Goal: Task Accomplishment & Management: Manage account settings

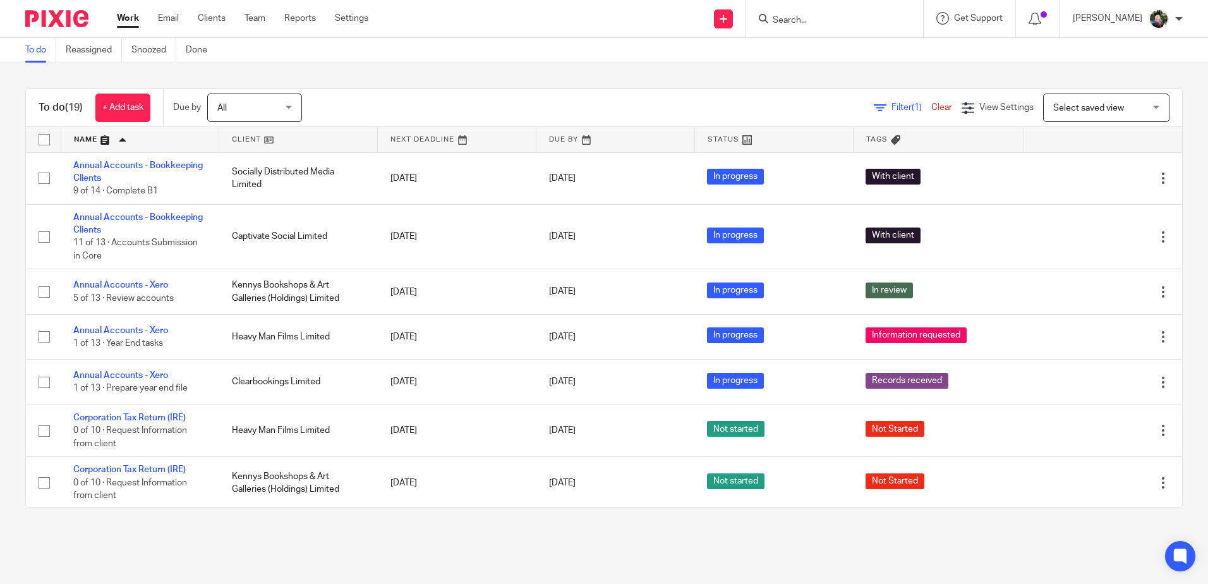
click at [1123, 104] on span "Select saved view" at bounding box center [1099, 107] width 92 height 27
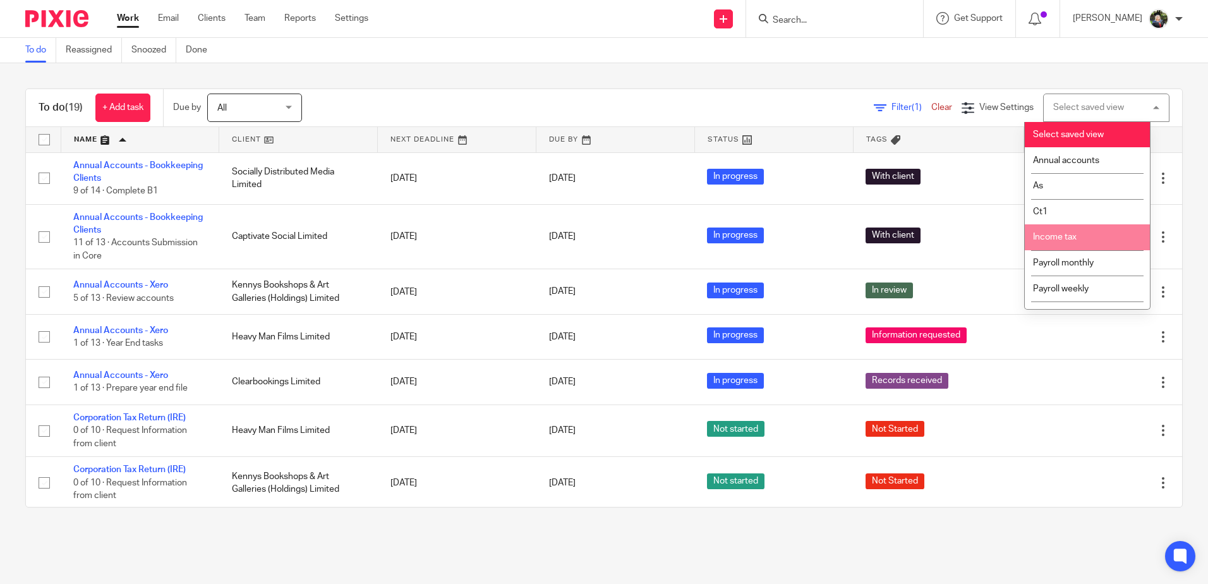
click at [1066, 231] on li "Income tax" at bounding box center [1087, 237] width 125 height 26
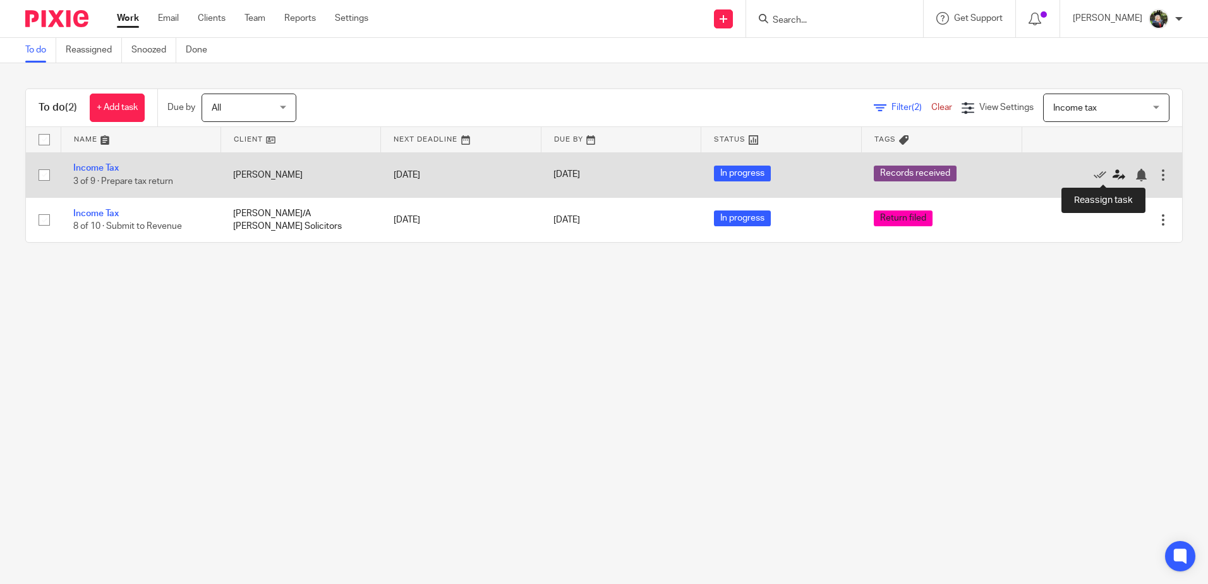
click at [1112, 174] on icon at bounding box center [1118, 175] width 13 height 13
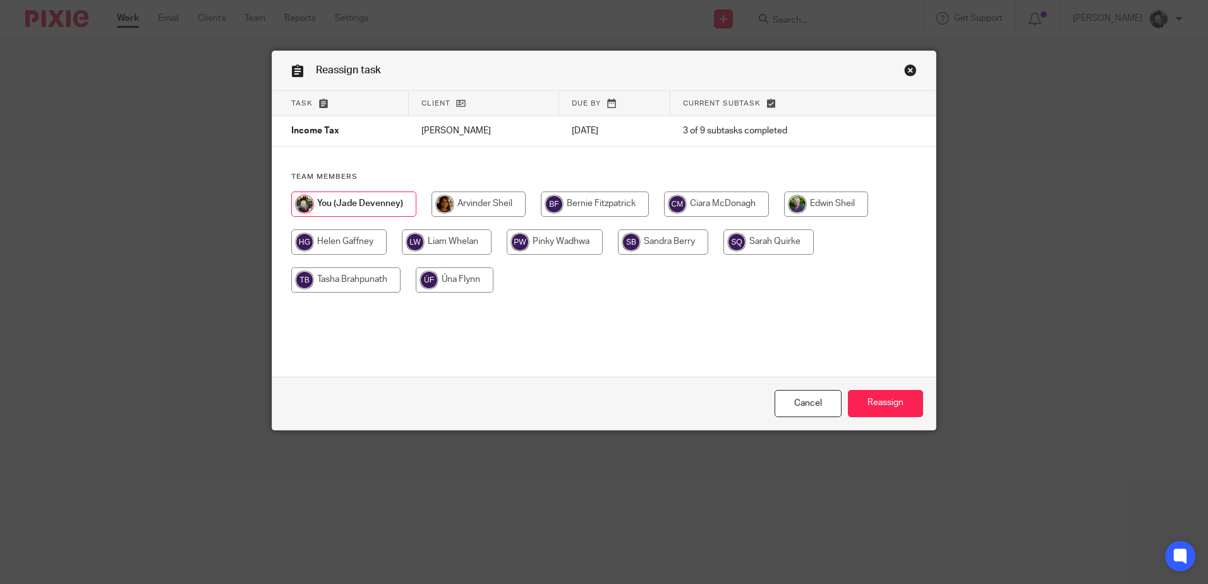
drag, startPoint x: 351, startPoint y: 245, endPoint x: 402, endPoint y: 243, distance: 51.2
click at [351, 244] on input "radio" at bounding box center [338, 241] width 95 height 25
radio input "true"
click at [885, 395] on input "Reassign" at bounding box center [885, 403] width 75 height 27
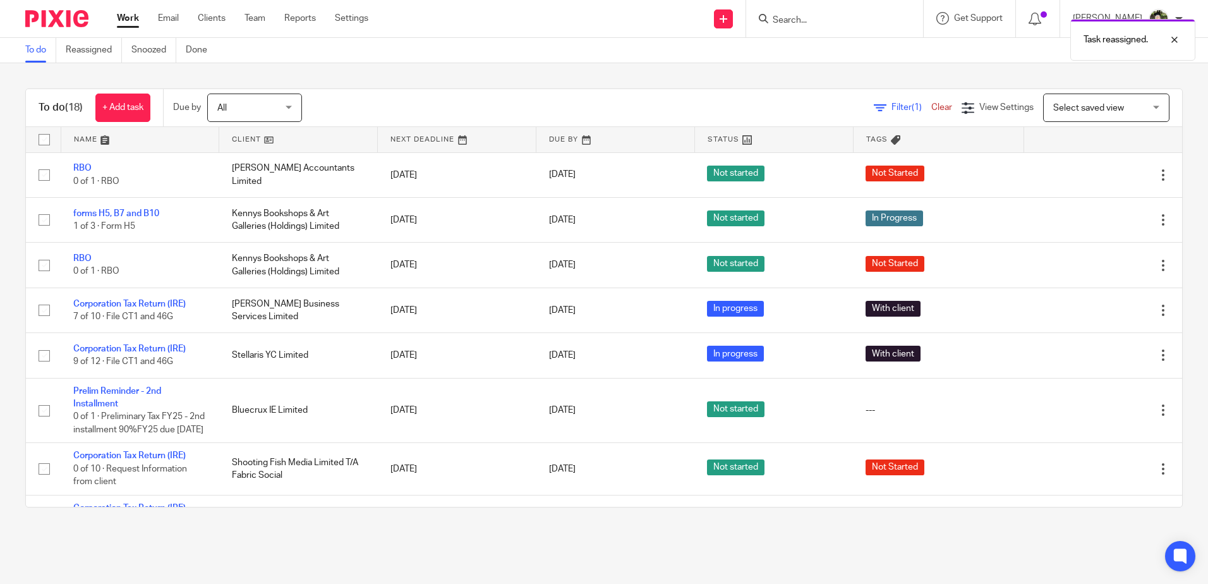
click at [1100, 112] on span "Select saved view" at bounding box center [1088, 108] width 71 height 9
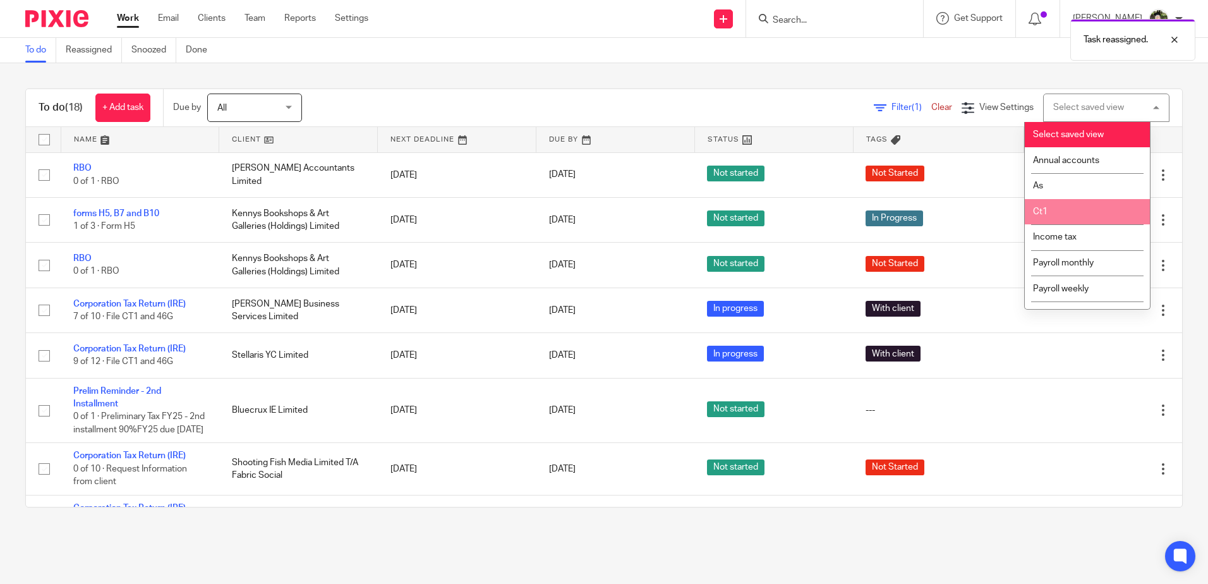
click at [1052, 207] on li "Ct1" at bounding box center [1087, 212] width 125 height 26
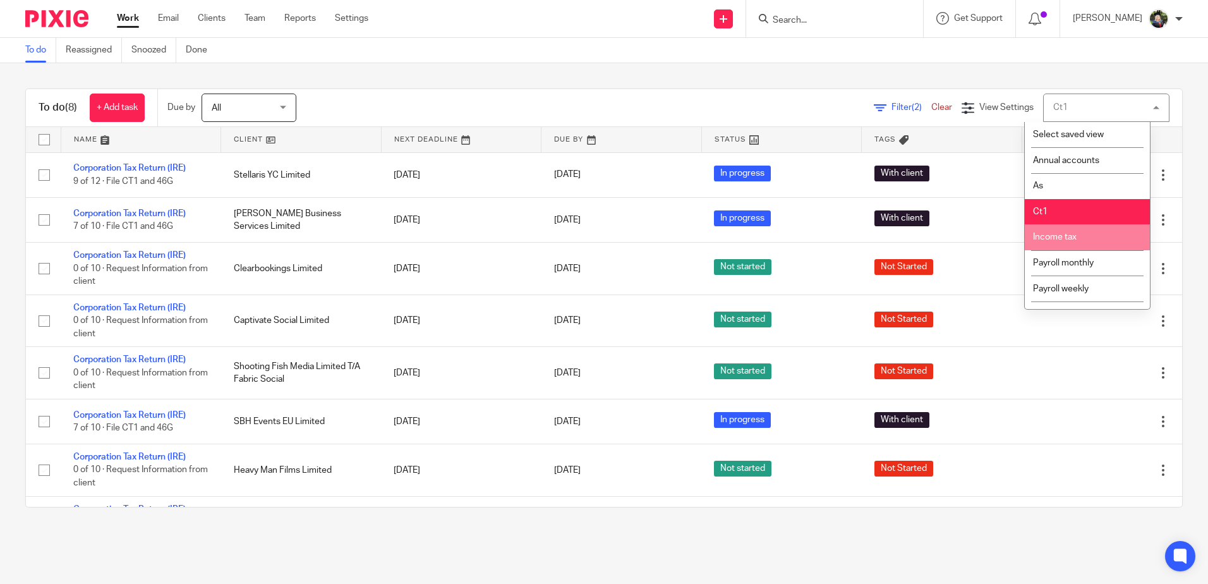
click at [1055, 236] on span "Income tax" at bounding box center [1055, 236] width 44 height 9
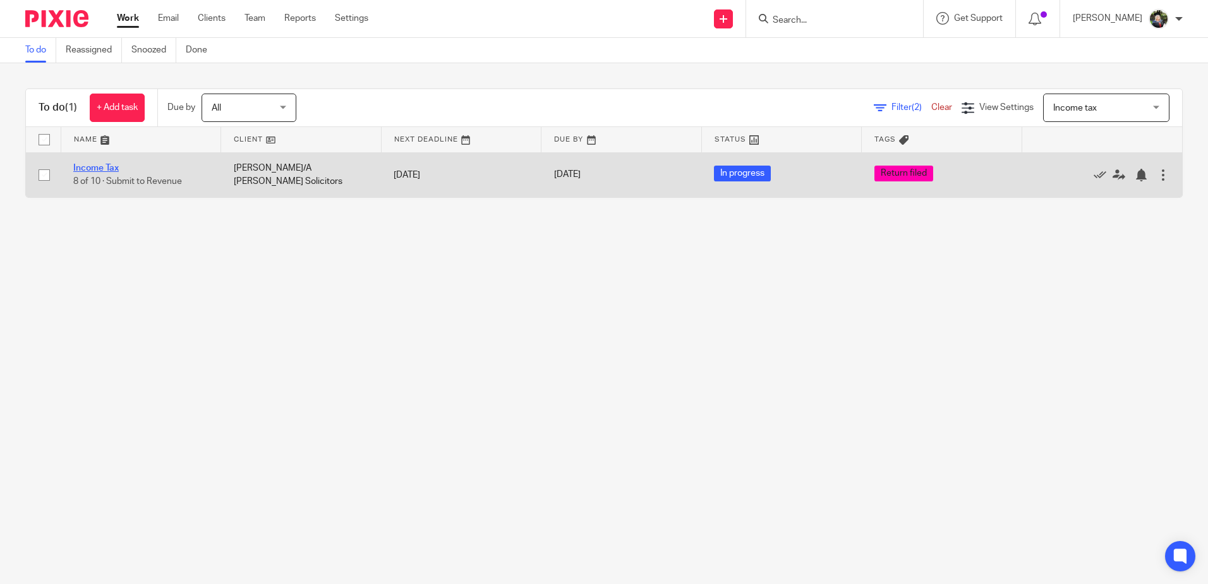
click at [99, 165] on link "Income Tax" at bounding box center [95, 168] width 45 height 9
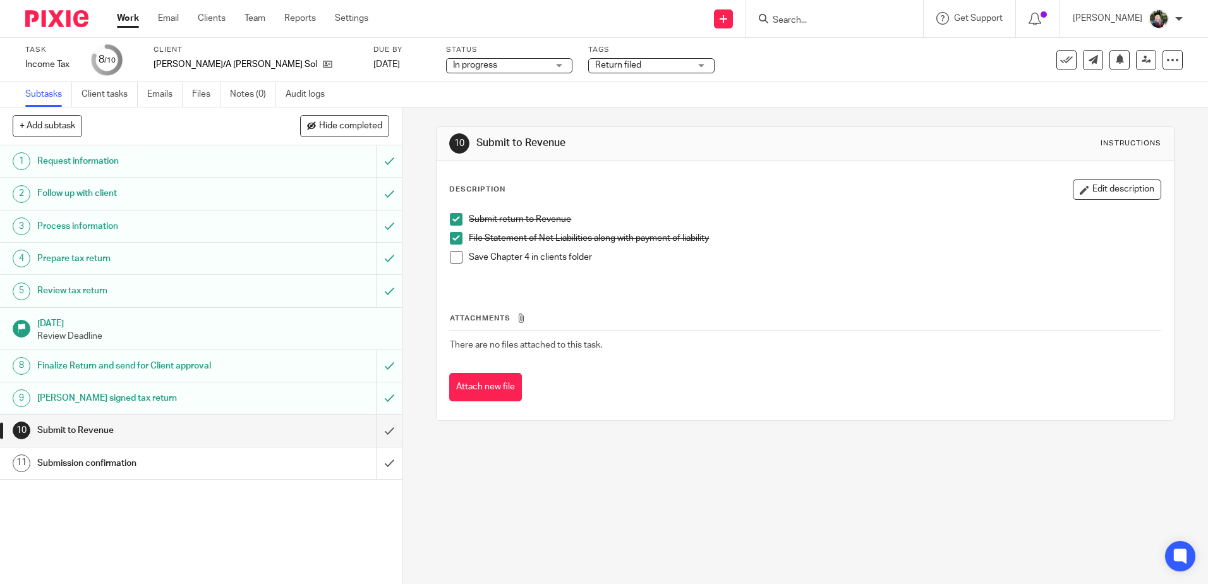
click at [665, 469] on div "10 Submit to Revenue Instructions Description Edit description Submit return to…" at bounding box center [804, 345] width 805 height 476
click at [438, 256] on div "Description Edit description Submit return to Revenue File Statement of Net Lia…" at bounding box center [804, 290] width 736 height 260
click at [450, 260] on span at bounding box center [456, 257] width 13 height 13
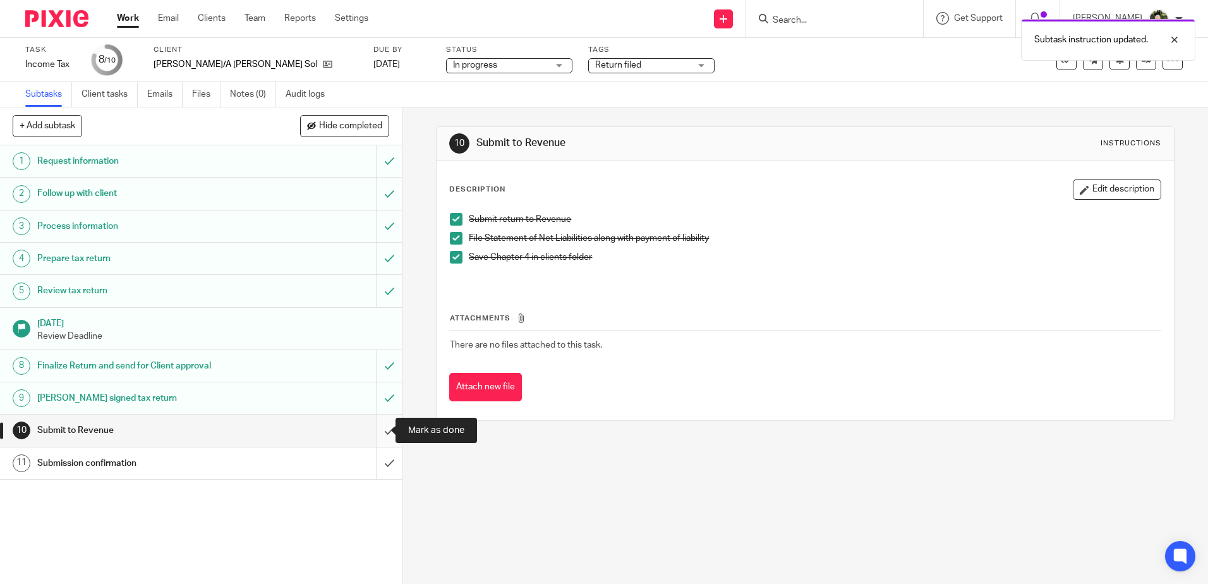
click at [371, 427] on input "submit" at bounding box center [201, 430] width 402 height 32
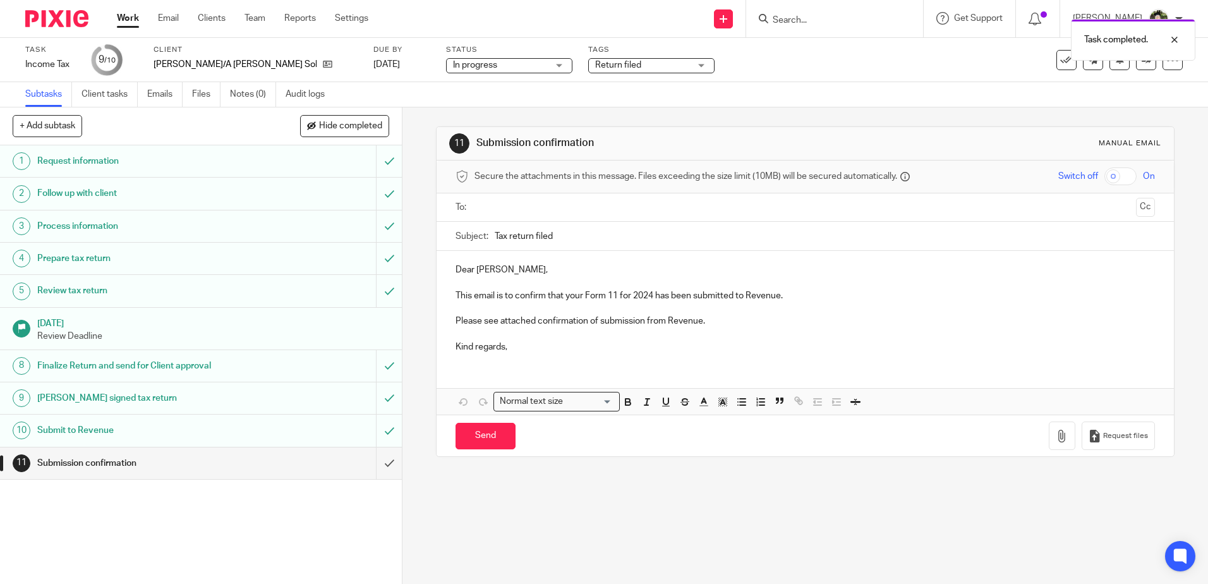
click at [446, 57] on div "Status In progress In progress Not started In progress Complete 2" at bounding box center [509, 60] width 126 height 30
drag, startPoint x: 447, startPoint y: 59, endPoint x: 456, endPoint y: 70, distance: 14.8
click at [453, 65] on span "In progress" at bounding box center [475, 65] width 44 height 9
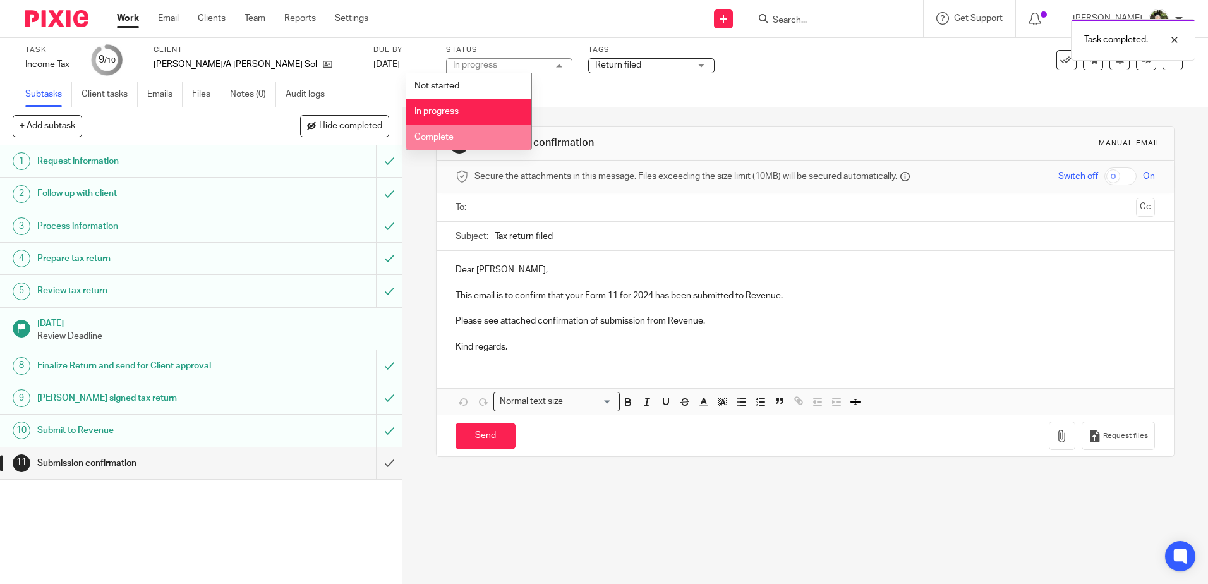
click at [442, 130] on li "Complete" at bounding box center [468, 137] width 125 height 26
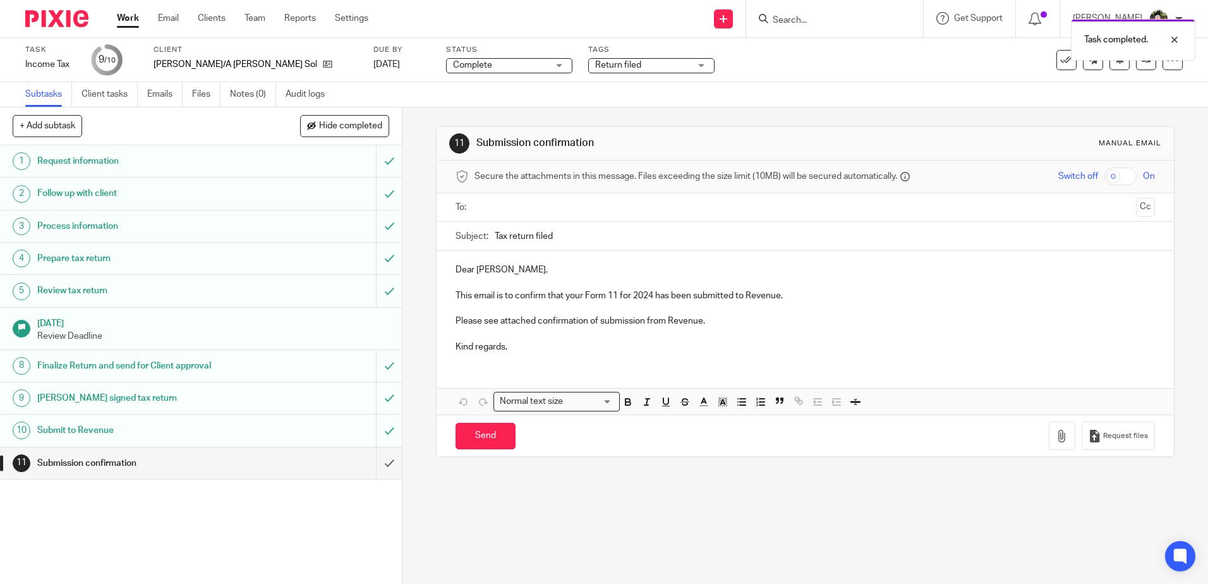
click at [618, 72] on div "Return filed" at bounding box center [651, 65] width 126 height 15
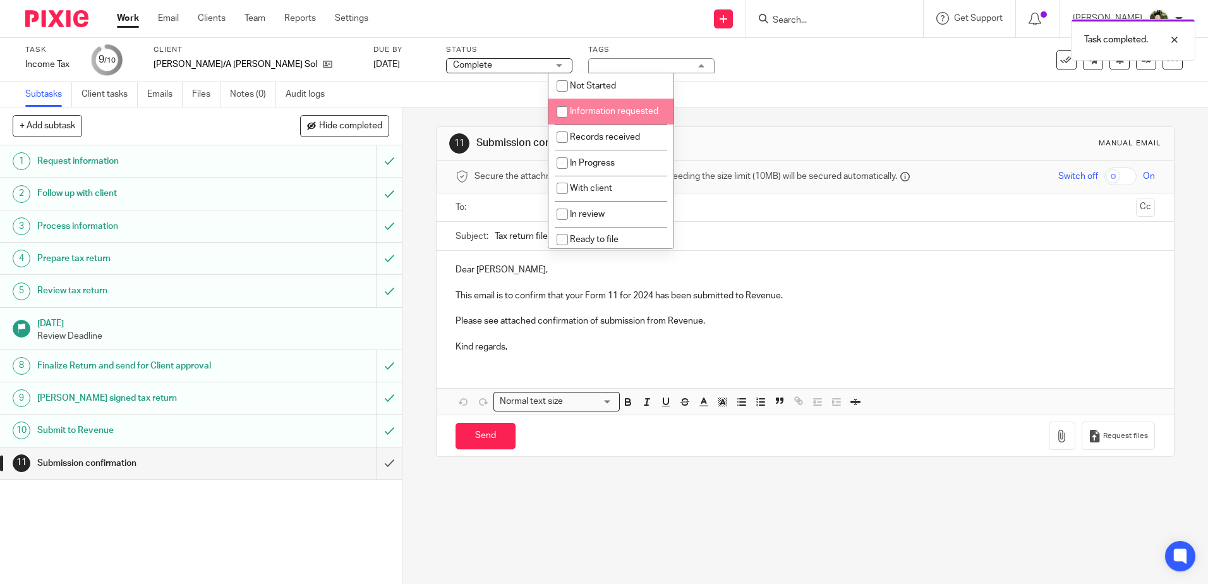
click at [760, 78] on div "Task Income Tax Save Income Tax 9 /10 Client Jason O'Sullivan T/A J. O. S. Soli…" at bounding box center [604, 60] width 1208 height 44
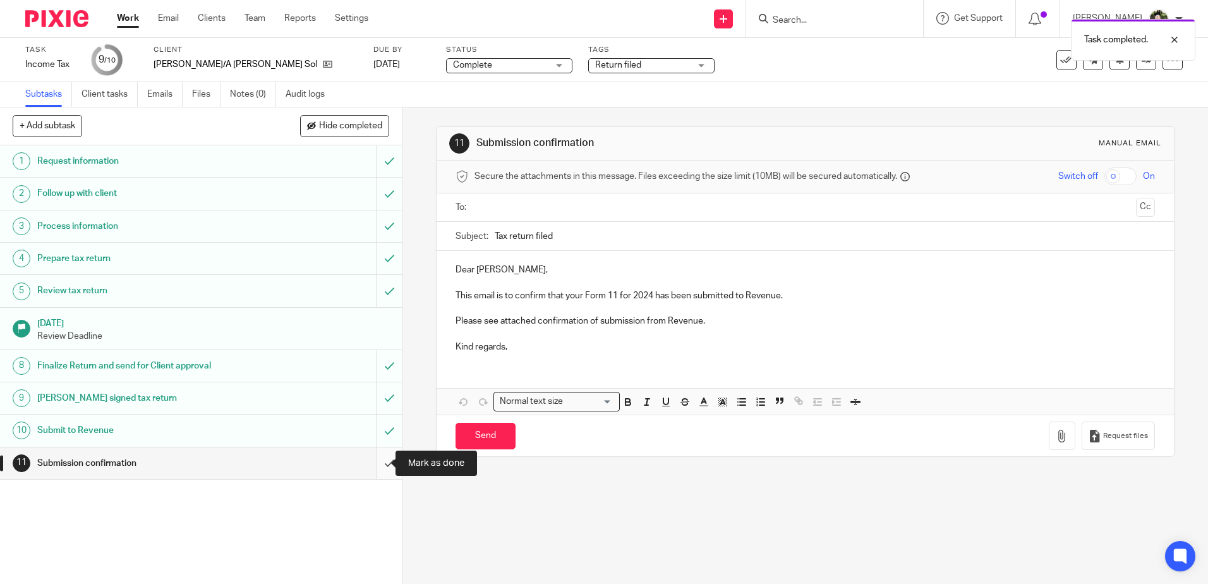
click at [378, 466] on input "submit" at bounding box center [201, 463] width 402 height 32
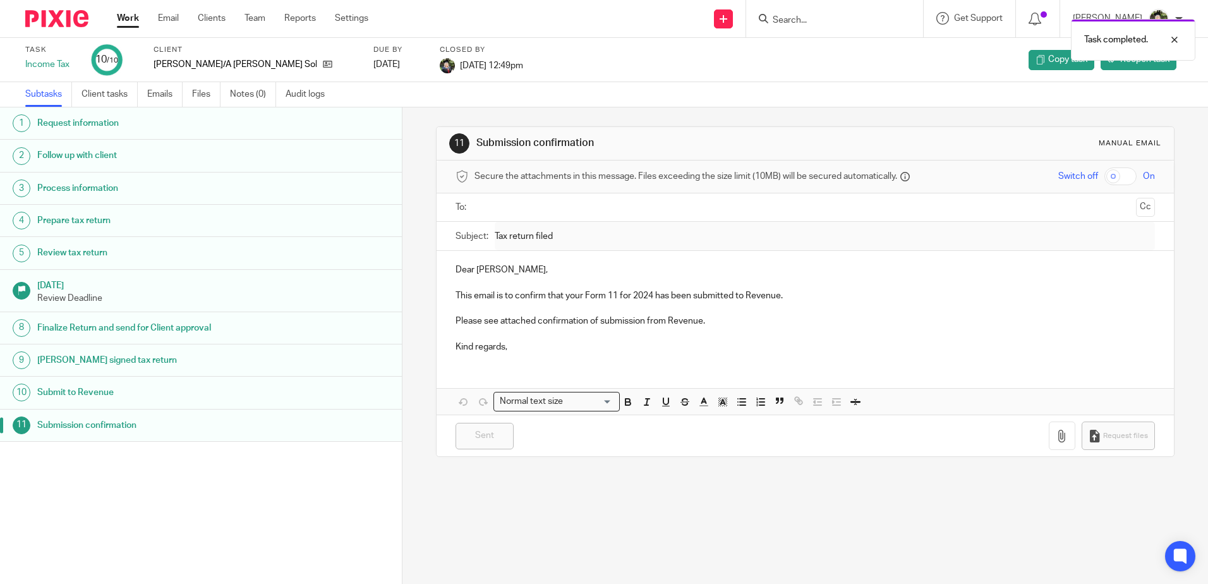
click at [131, 25] on link "Work" at bounding box center [128, 18] width 22 height 13
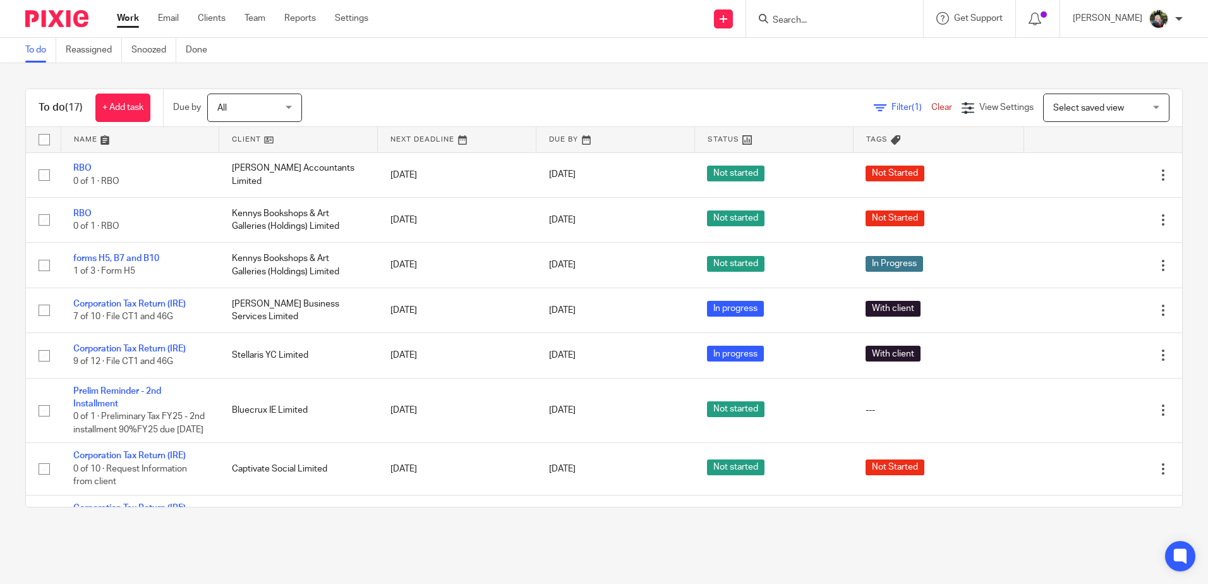
click at [894, 138] on th "Tags" at bounding box center [938, 139] width 171 height 25
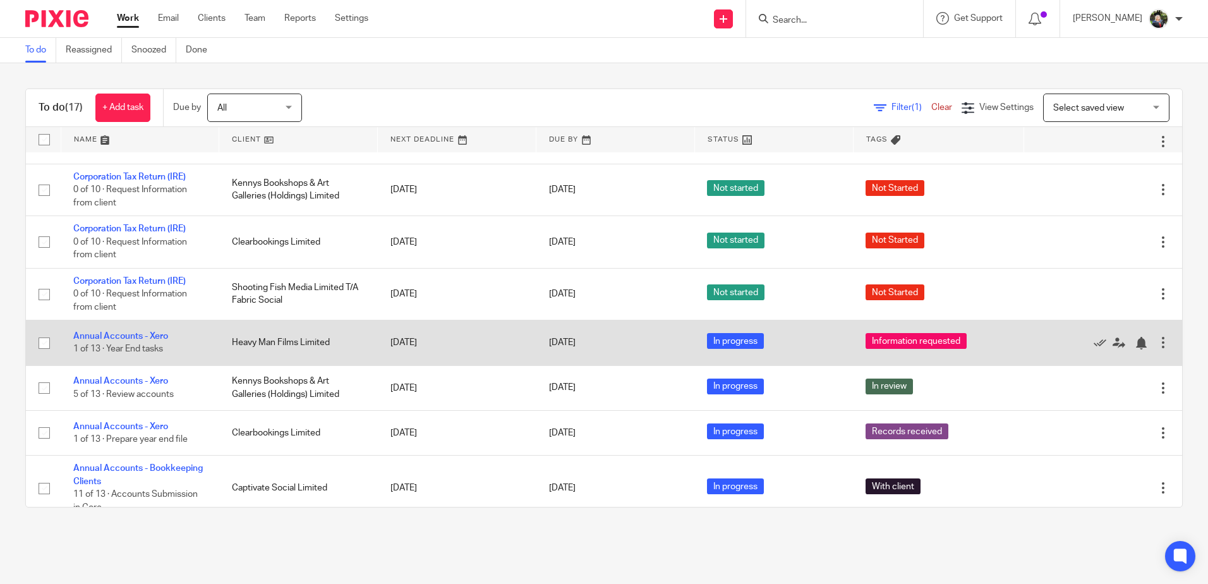
scroll to position [507, 0]
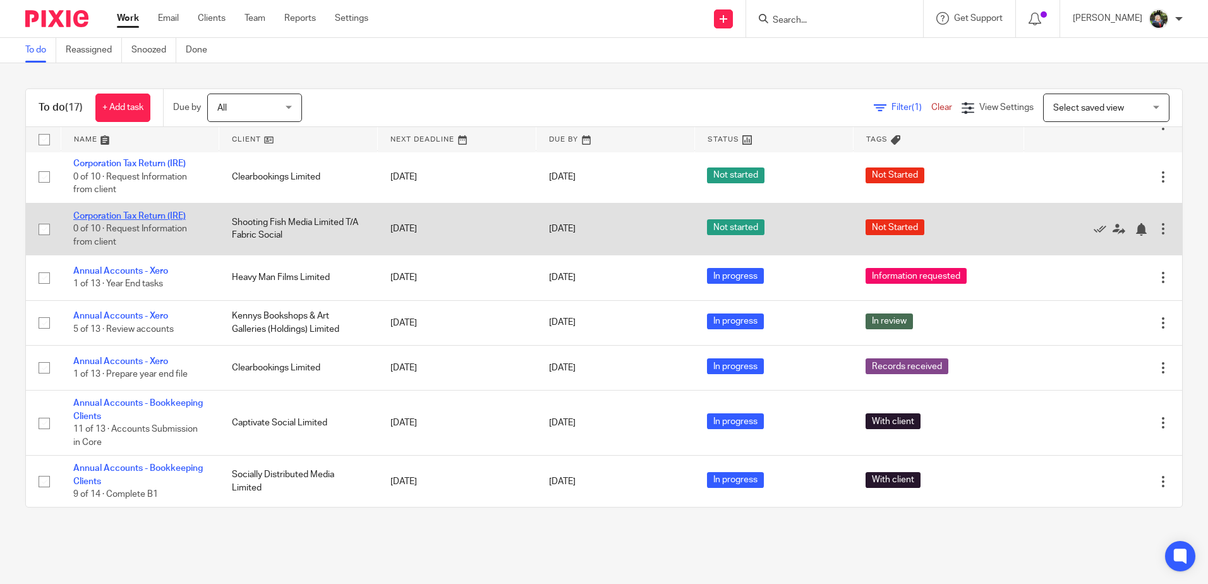
click at [133, 215] on link "Corporation Tax Return (IRE)" at bounding box center [129, 216] width 112 height 9
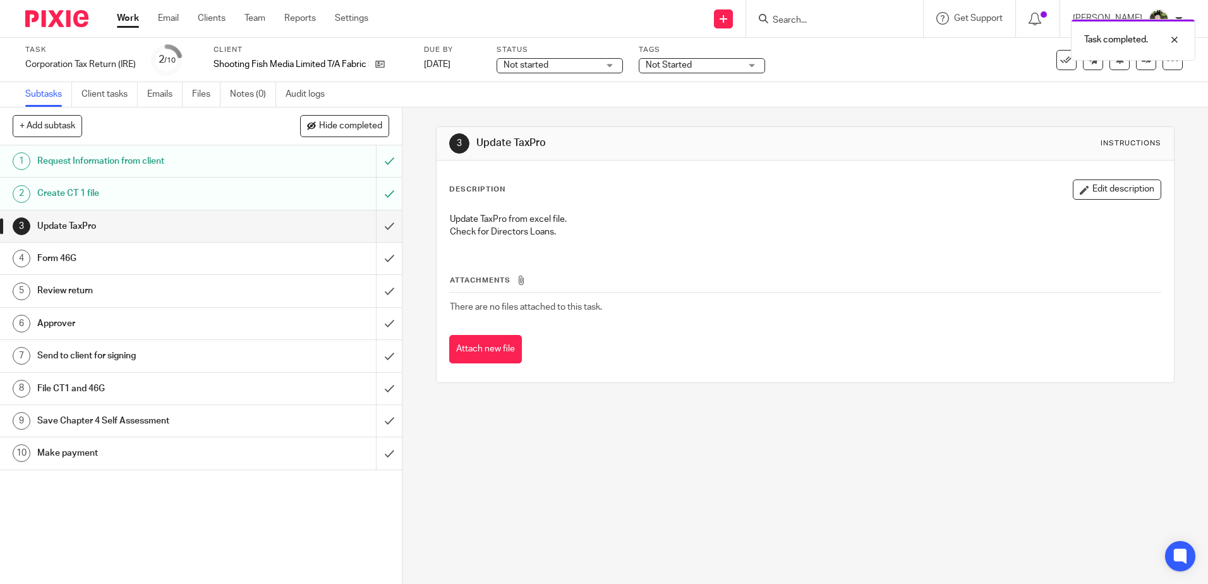
click at [307, 192] on div "Create CT 1 file" at bounding box center [200, 193] width 327 height 19
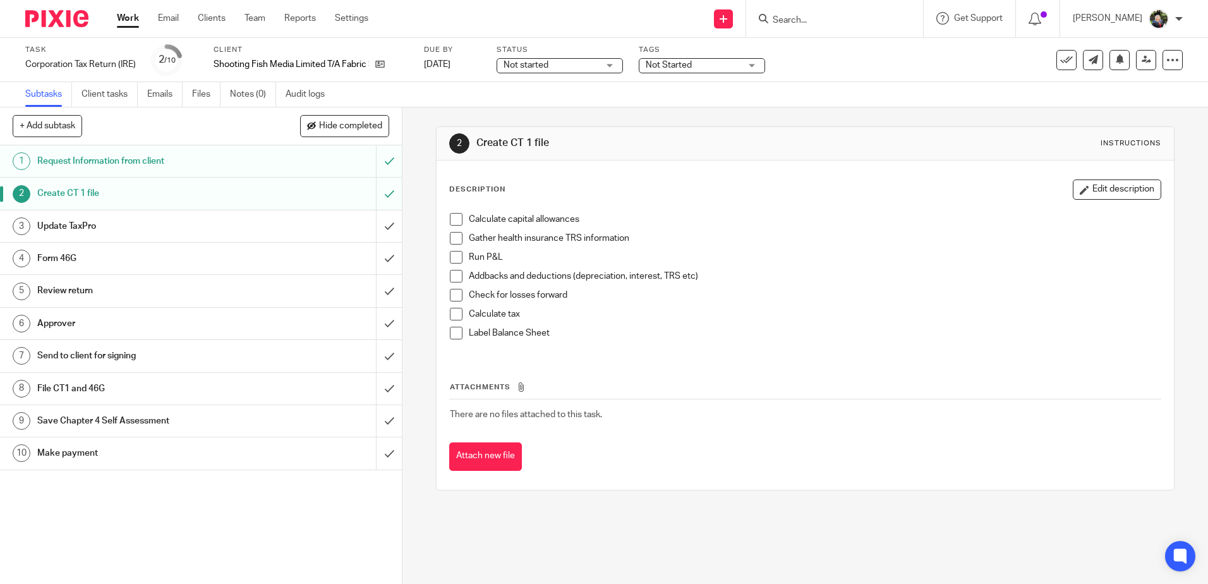
click at [450, 220] on span at bounding box center [456, 219] width 13 height 13
click at [452, 232] on span at bounding box center [456, 238] width 13 height 13
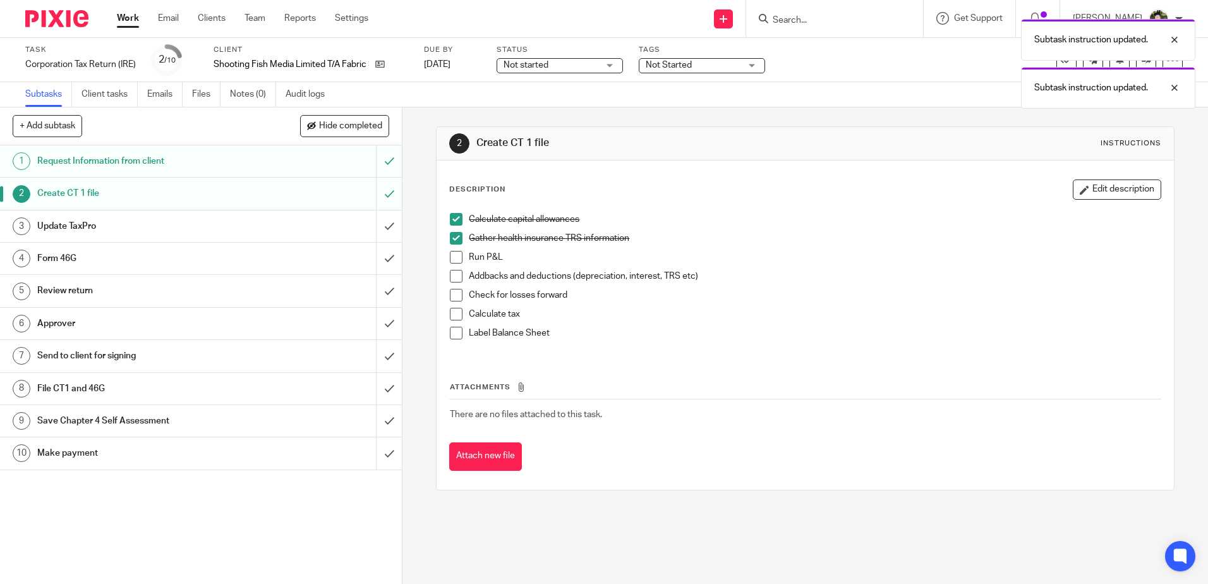
click at [453, 256] on span at bounding box center [456, 257] width 13 height 13
click at [452, 280] on span at bounding box center [456, 276] width 13 height 13
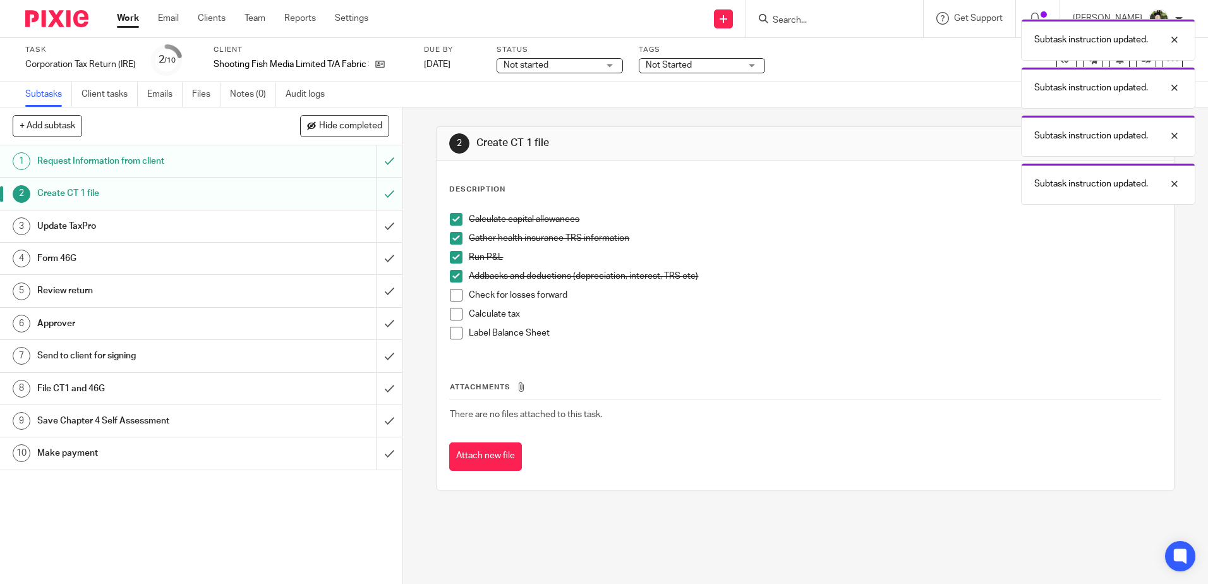
click at [454, 294] on span at bounding box center [456, 295] width 13 height 13
click at [451, 320] on span at bounding box center [456, 314] width 13 height 13
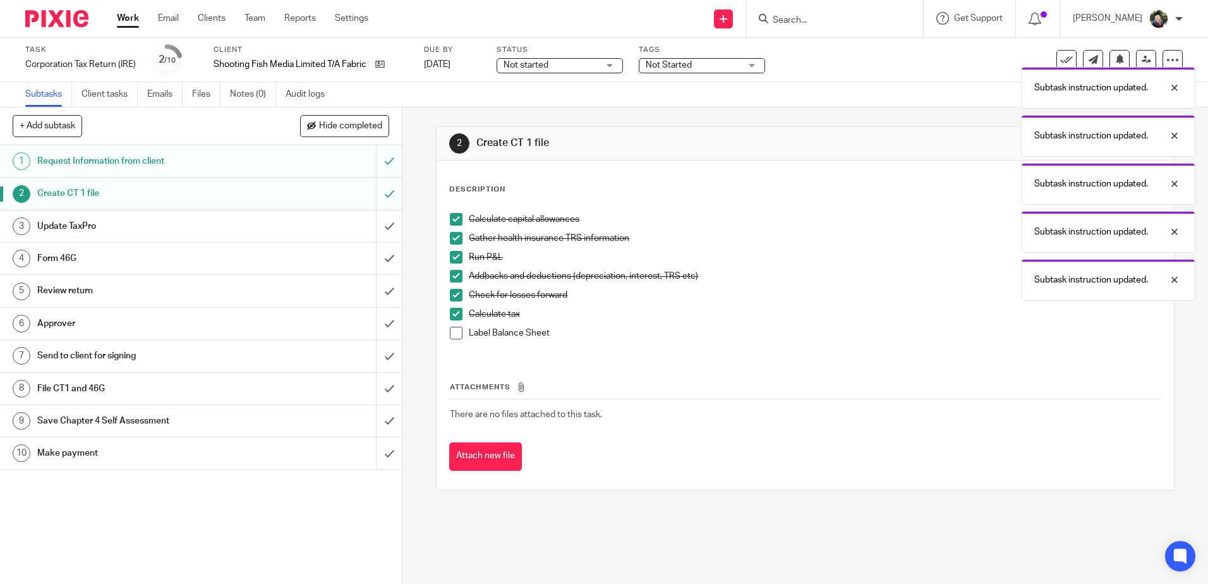
click at [452, 334] on span at bounding box center [456, 333] width 13 height 13
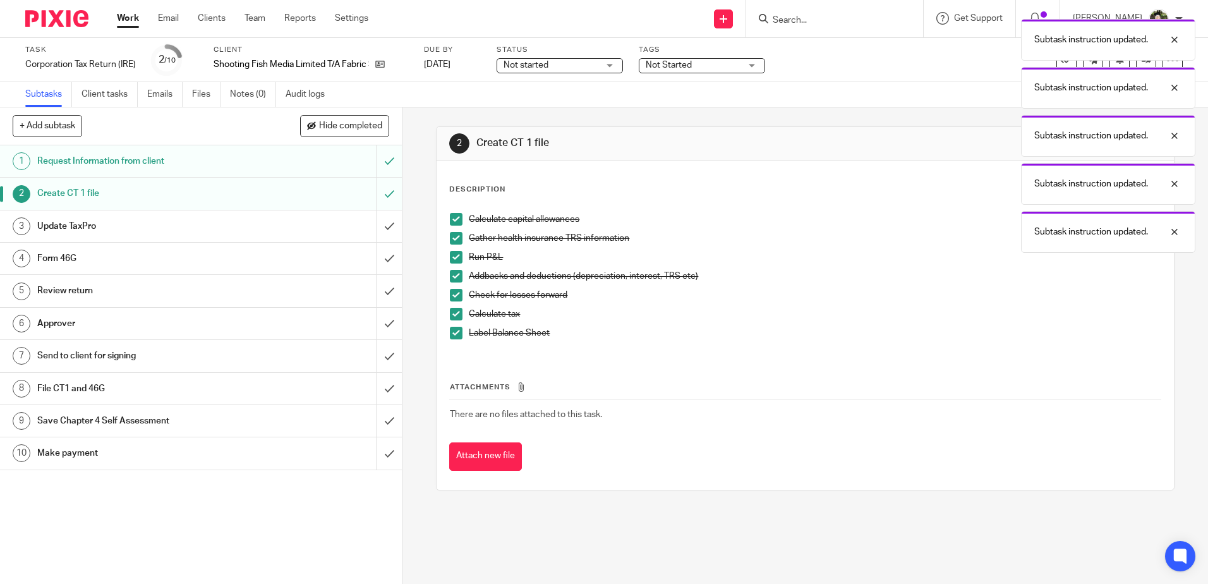
click at [255, 227] on div "Update TaxPro" at bounding box center [200, 226] width 327 height 19
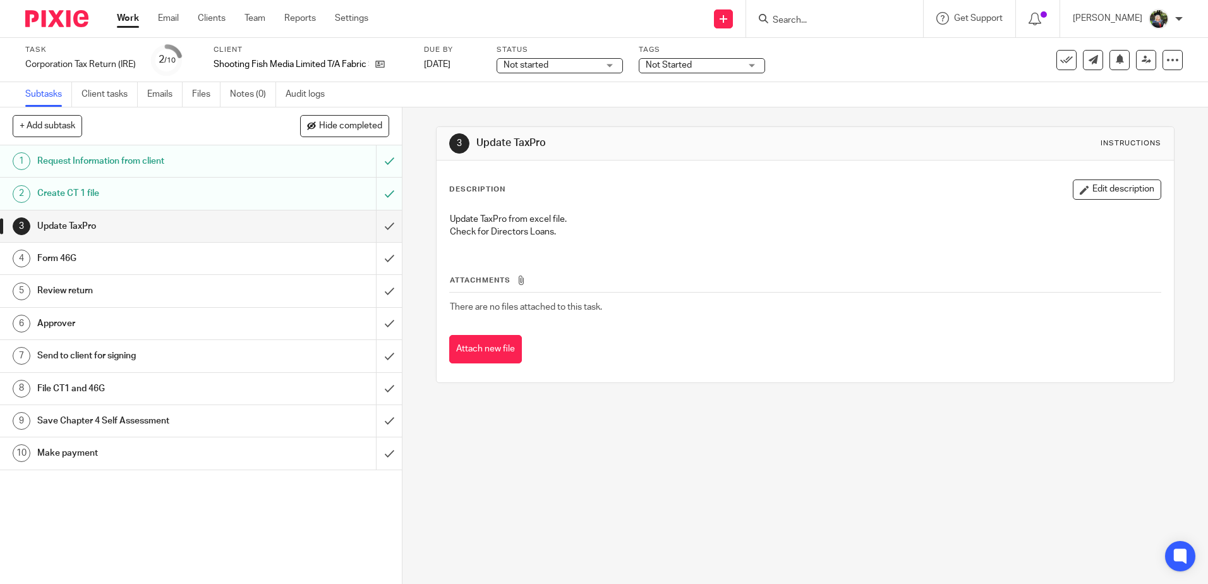
click at [566, 65] on span "Not started" at bounding box center [550, 65] width 95 height 13
drag, startPoint x: 560, startPoint y: 116, endPoint x: 658, endPoint y: 95, distance: 100.0
click at [560, 115] on li "In progress" at bounding box center [561, 112] width 125 height 26
click at [702, 64] on span "Not Started" at bounding box center [693, 65] width 95 height 13
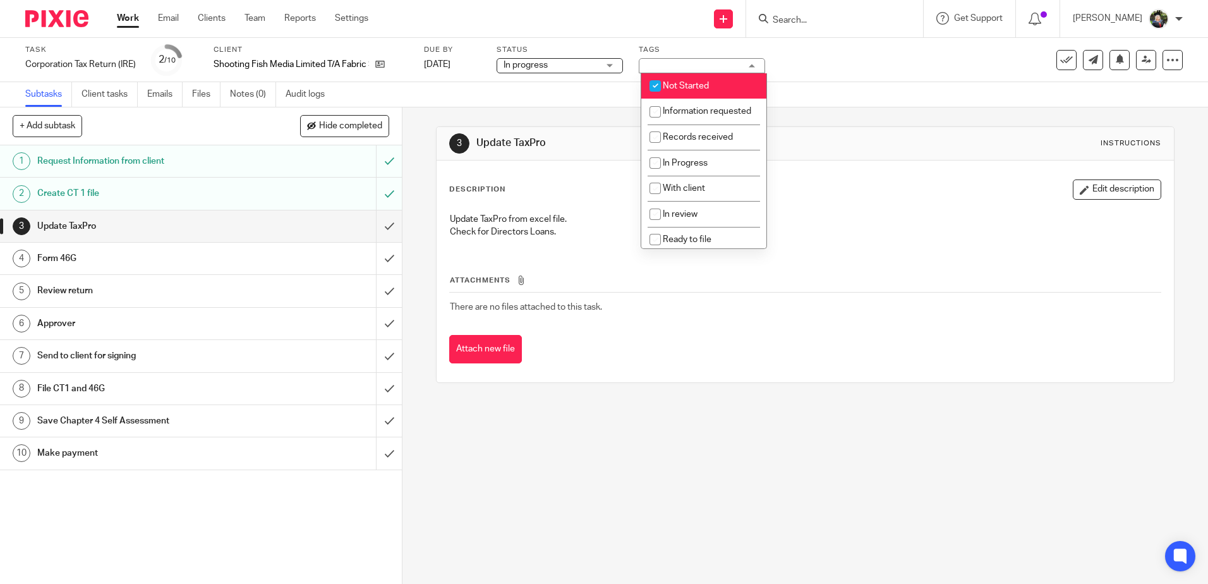
click at [714, 85] on li "Not Started" at bounding box center [703, 86] width 125 height 26
checkbox input "false"
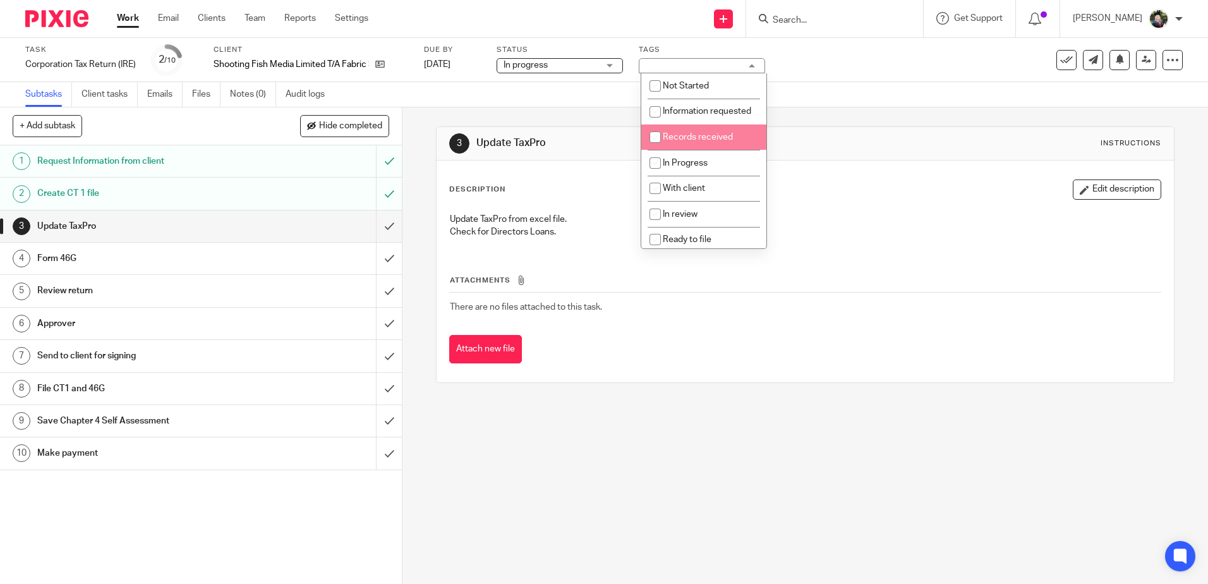
click at [706, 141] on span "Records received" at bounding box center [698, 137] width 70 height 9
drag, startPoint x: 711, startPoint y: 155, endPoint x: 704, endPoint y: 175, distance: 21.4
click at [711, 150] on li "Records received" at bounding box center [703, 137] width 125 height 26
checkbox input "false"
click at [703, 167] on span "In Progress" at bounding box center [685, 163] width 45 height 9
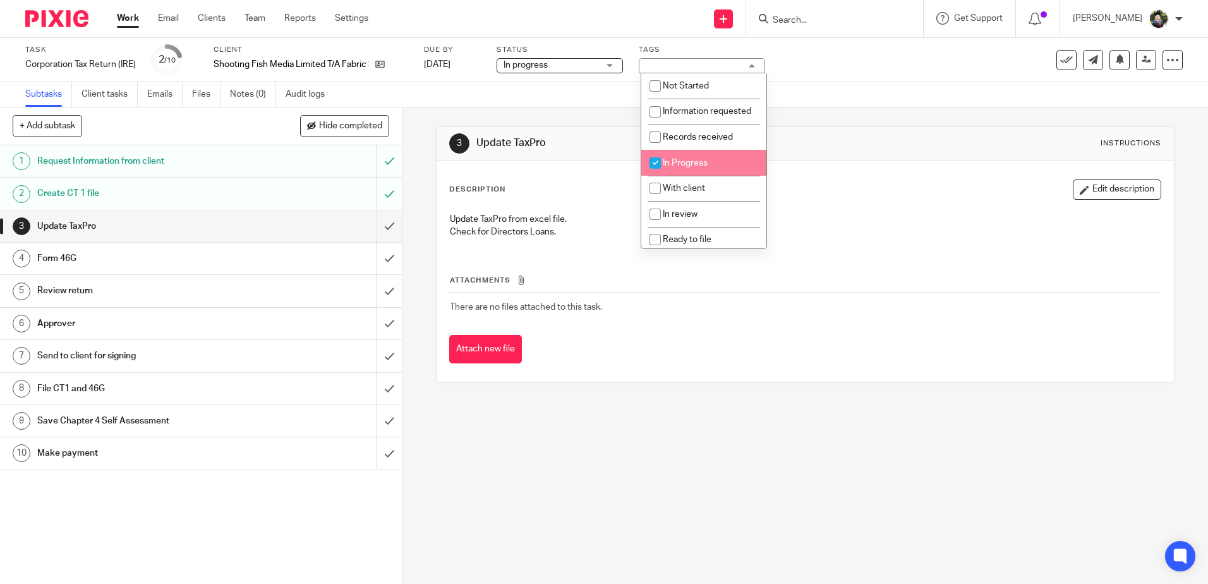
checkbox input "true"
click at [856, 153] on div "3 Update TaxPro Instructions" at bounding box center [804, 143] width 711 height 20
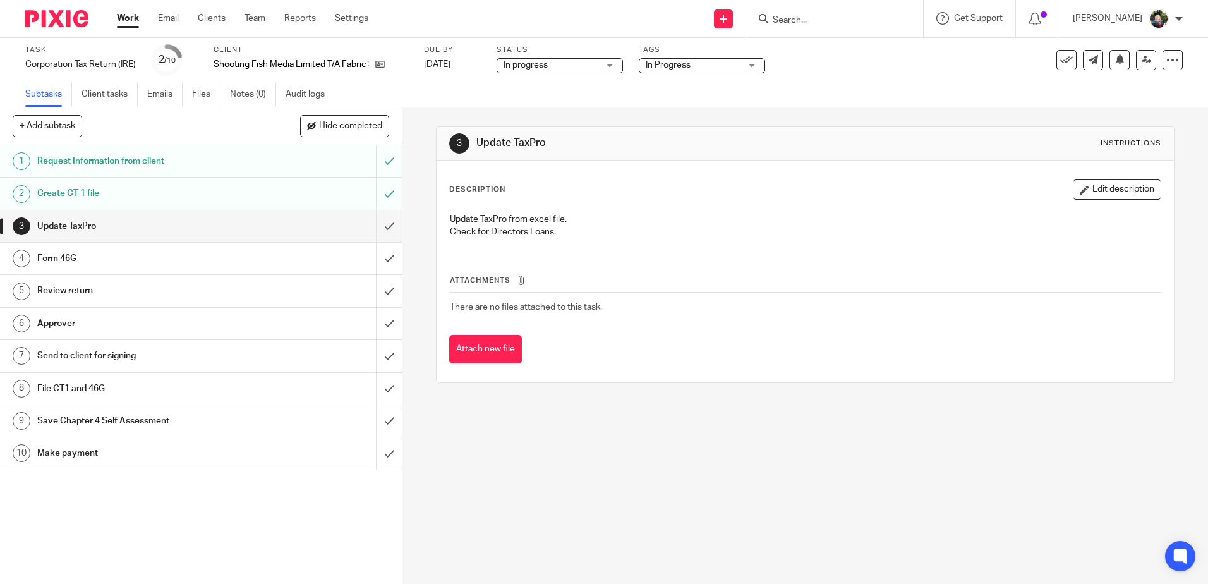
click at [104, 255] on h1 "Form 46G" at bounding box center [145, 258] width 217 height 19
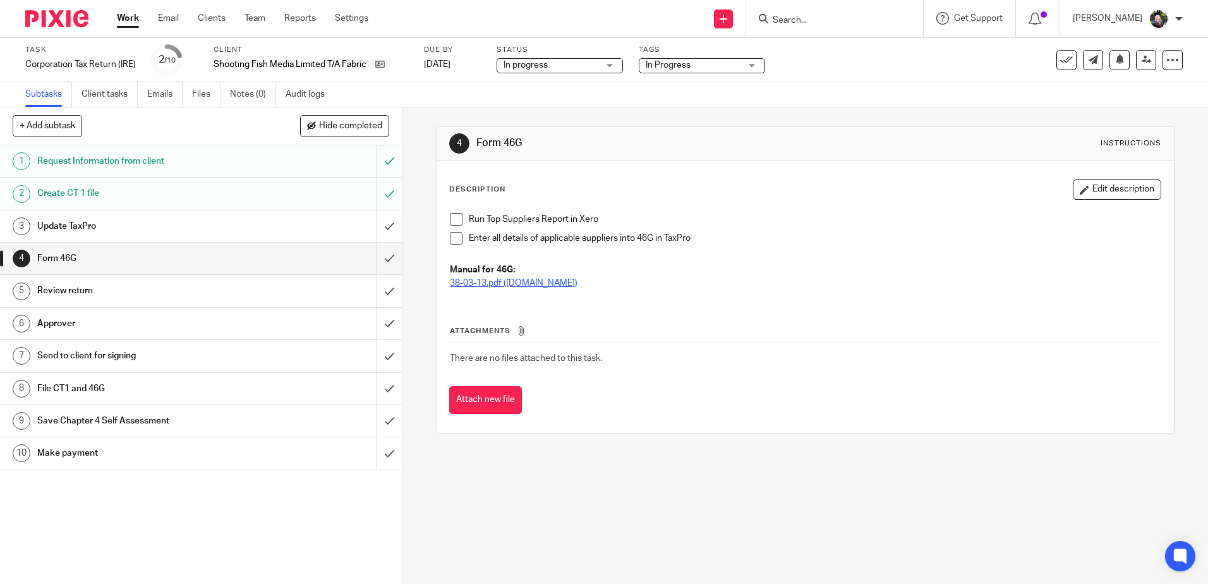
click at [469, 285] on link "38-03-13.pdf ([DOMAIN_NAME])" at bounding box center [514, 283] width 128 height 9
